Goal: Information Seeking & Learning: Learn about a topic

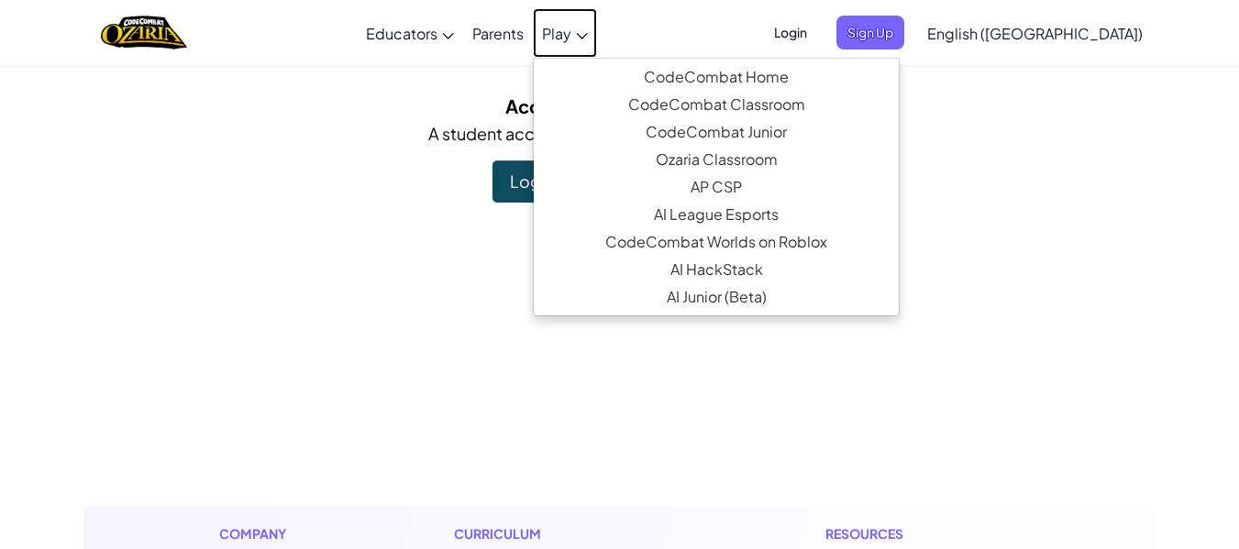
click at [597, 42] on link "Play" at bounding box center [565, 33] width 64 height 50
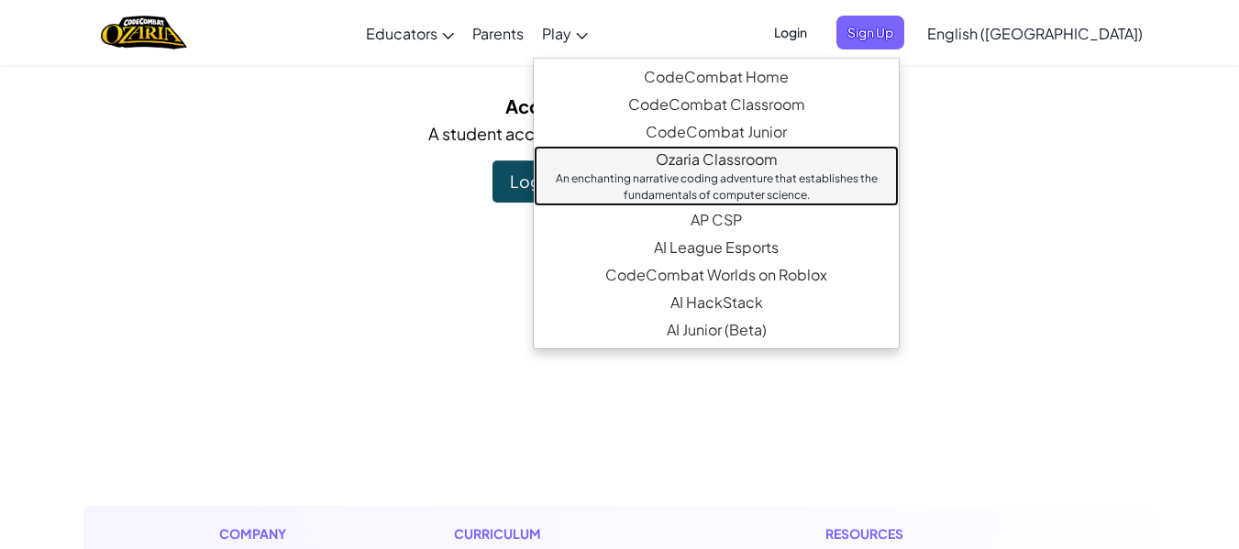
click at [785, 156] on link "Ozaria Classroom An enchanting narrative coding adventure that establishes the …" at bounding box center [716, 176] width 365 height 61
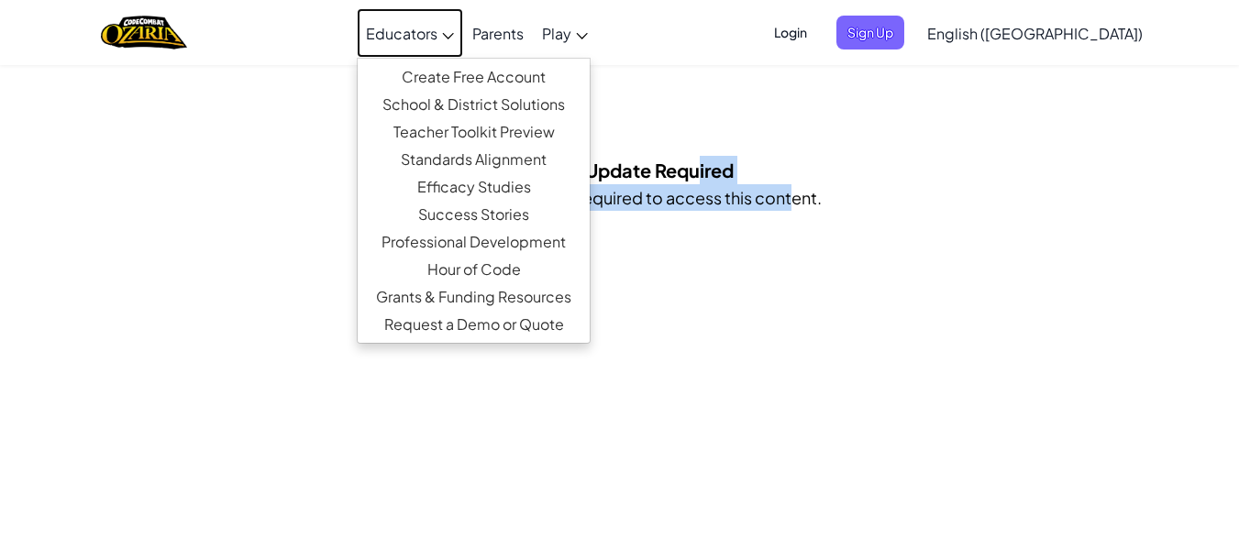
click at [437, 39] on span "Educators" at bounding box center [402, 33] width 72 height 19
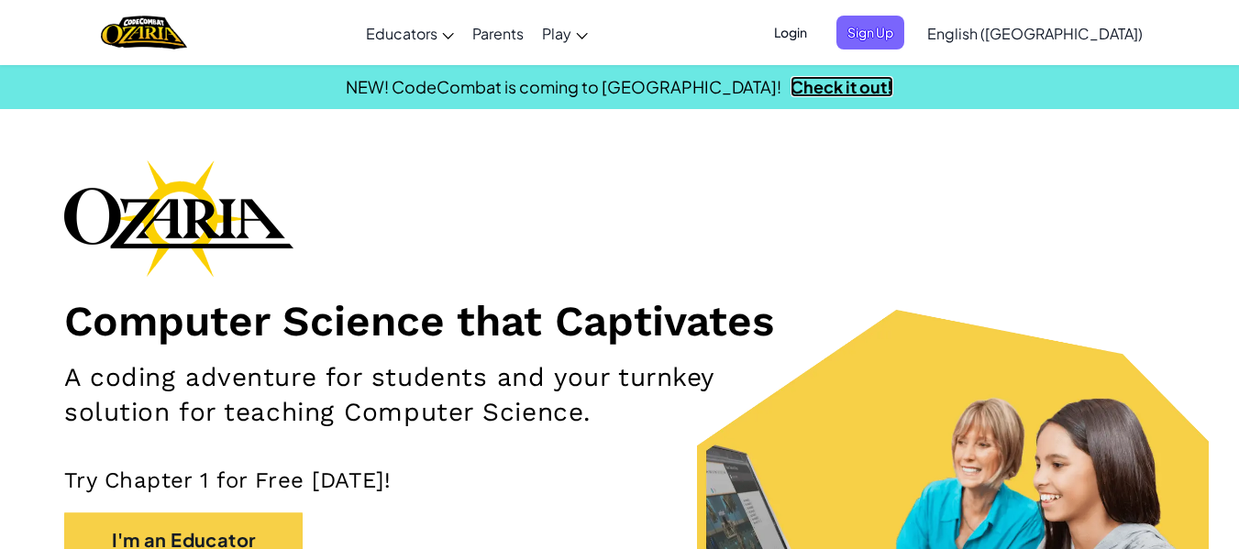
click at [790, 79] on link "Check it out!" at bounding box center [841, 86] width 103 height 21
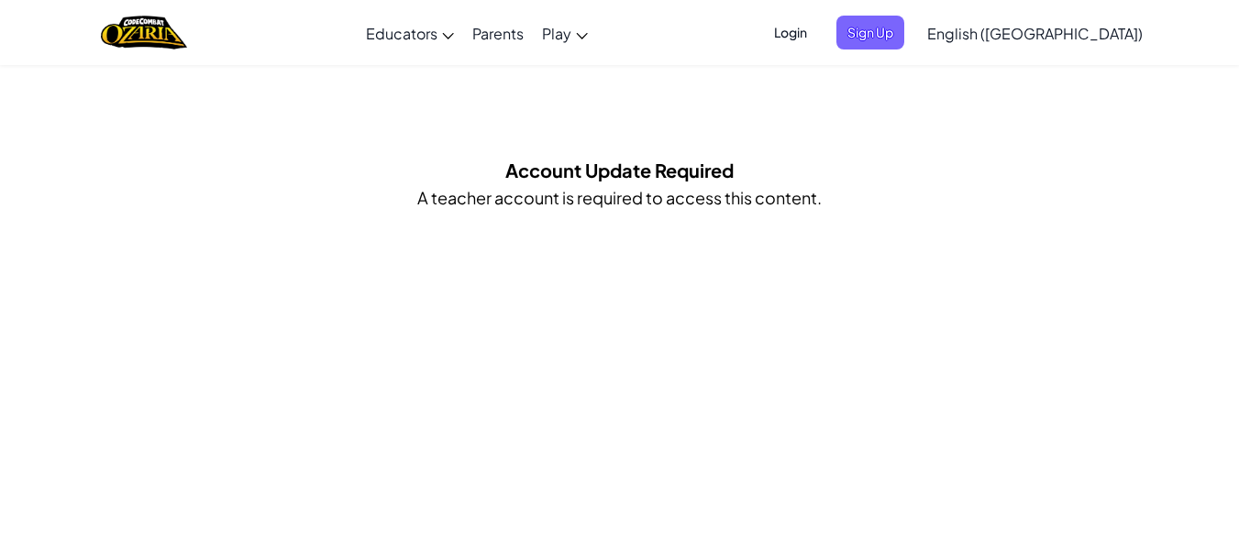
click at [943, 158] on div "Account Update Required A teacher account is required to access this content." at bounding box center [619, 190] width 1055 height 68
